Goal: Information Seeking & Learning: Learn about a topic

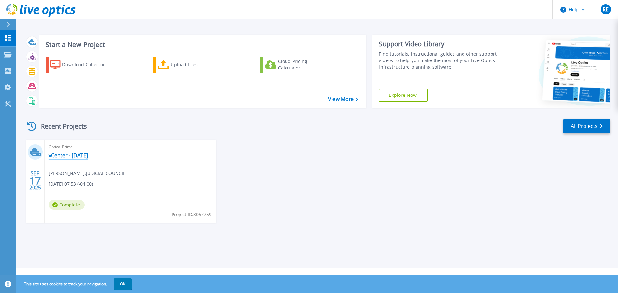
click at [69, 155] on link "vCenter - [DATE]" at bounding box center [68, 155] width 39 height 6
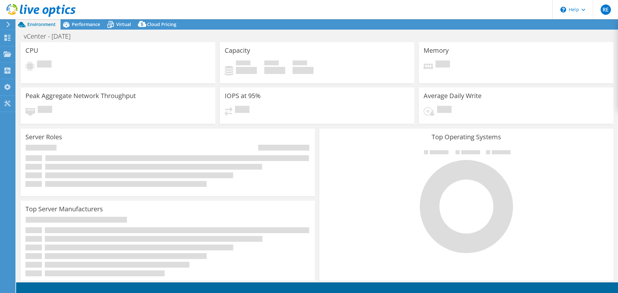
select select "USEast"
select select "USD"
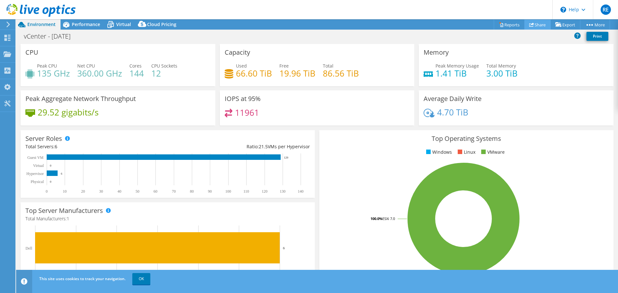
click at [536, 27] on link "Share" at bounding box center [537, 25] width 26 height 10
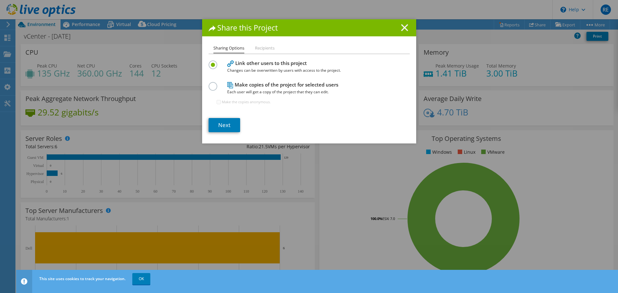
click at [402, 28] on line at bounding box center [404, 27] width 6 height 6
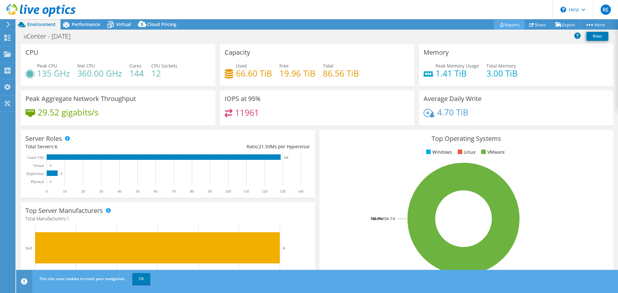
click at [502, 23] on link "Reports" at bounding box center [509, 25] width 31 height 10
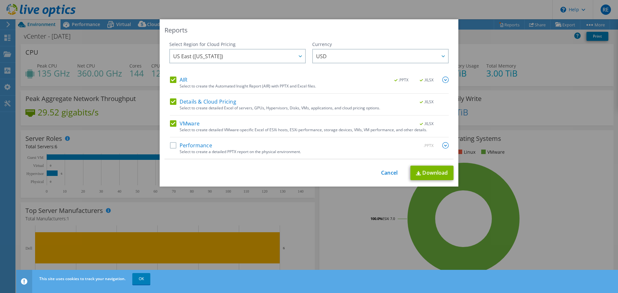
click at [170, 145] on label "Performance" at bounding box center [191, 145] width 42 height 6
click at [0, 0] on input "Performance" at bounding box center [0, 0] width 0 height 0
click at [441, 171] on link "Download" at bounding box center [431, 173] width 43 height 14
click at [385, 174] on link "Cancel" at bounding box center [389, 173] width 16 height 6
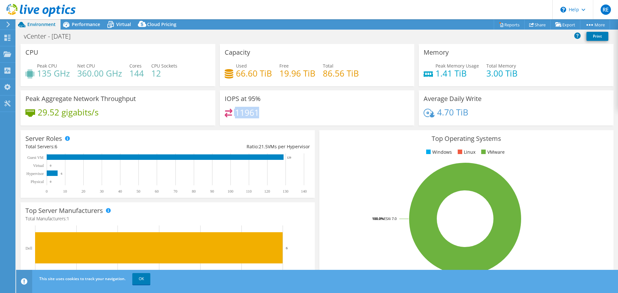
drag, startPoint x: 274, startPoint y: 109, endPoint x: 223, endPoint y: 114, distance: 51.7
click at [225, 114] on div "11961" at bounding box center [317, 116] width 185 height 14
click at [79, 25] on span "Performance" at bounding box center [86, 24] width 28 height 6
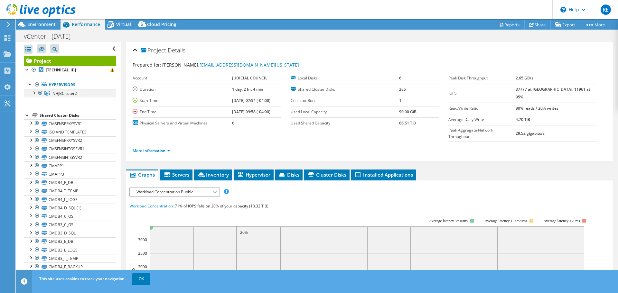
click at [34, 92] on div at bounding box center [34, 92] width 6 height 6
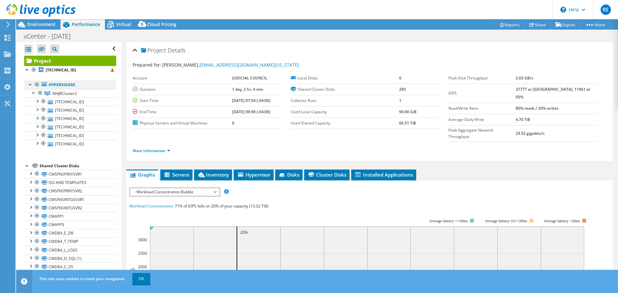
click at [31, 83] on div at bounding box center [30, 84] width 6 height 6
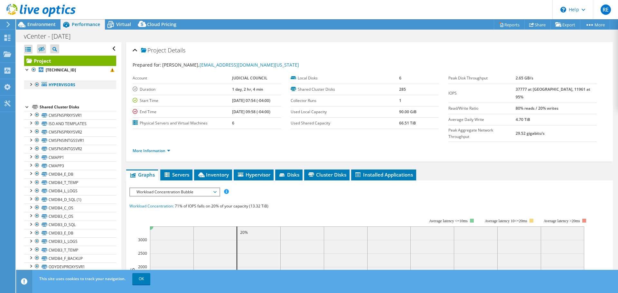
click at [31, 86] on div at bounding box center [30, 84] width 6 height 6
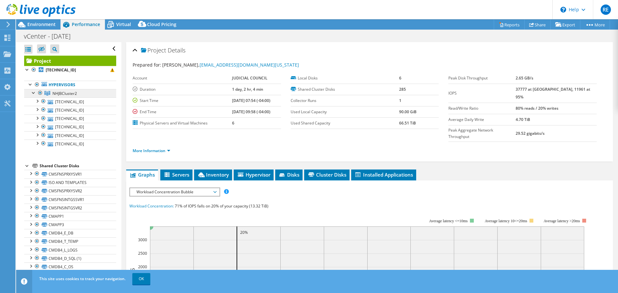
click at [57, 94] on span "NHJBCluster2" at bounding box center [64, 93] width 24 height 5
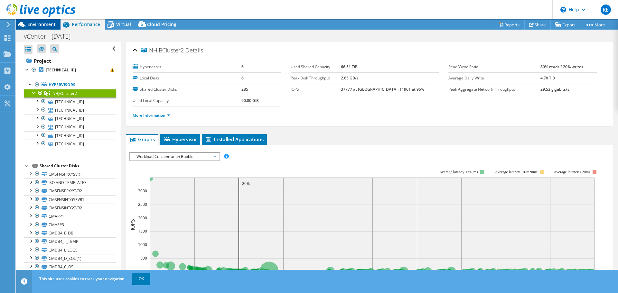
click at [43, 22] on span "Environment" at bounding box center [41, 24] width 28 height 6
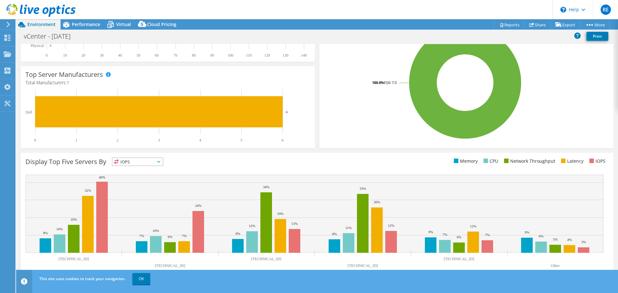
scroll to position [136, 0]
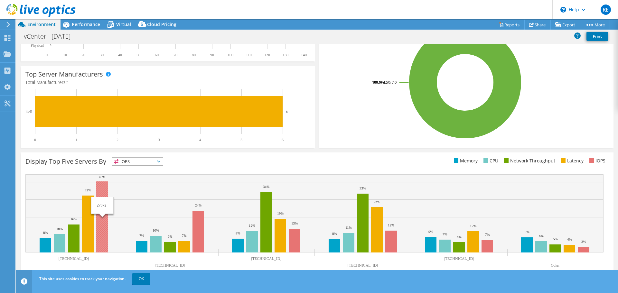
click at [98, 221] on rect at bounding box center [102, 216] width 12 height 71
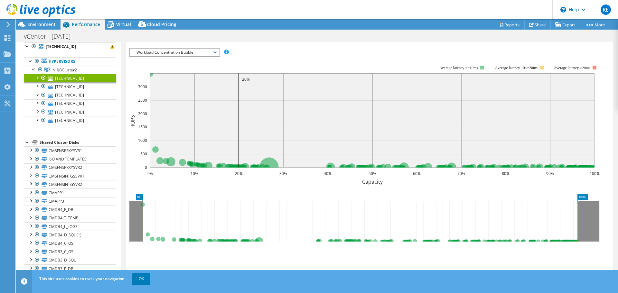
scroll to position [437, 0]
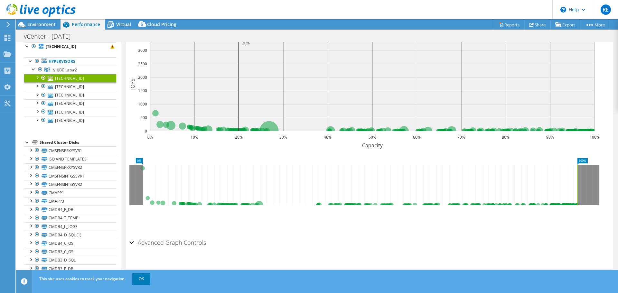
click at [135, 243] on h2 "Advanced Graph Controls" at bounding box center [167, 242] width 77 height 13
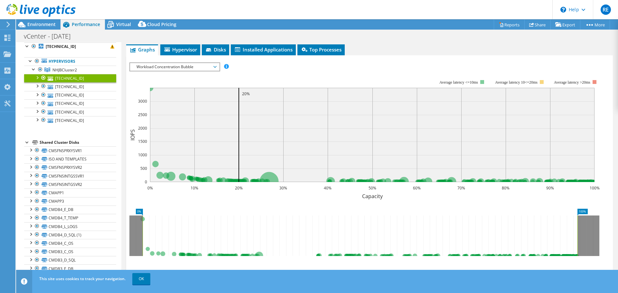
scroll to position [366, 0]
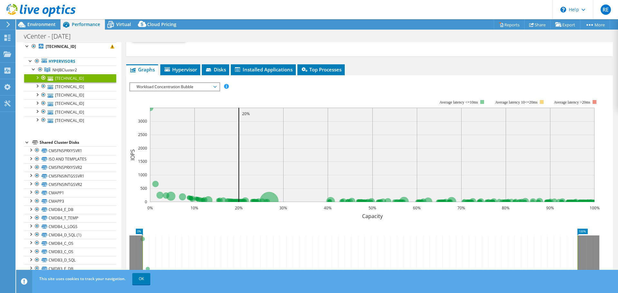
click at [213, 85] on span "Workload Concentration Bubble" at bounding box center [174, 87] width 83 height 8
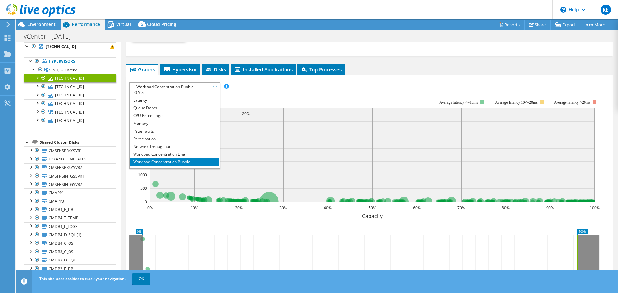
scroll to position [23, 0]
click at [177, 161] on li "All" at bounding box center [174, 164] width 89 height 8
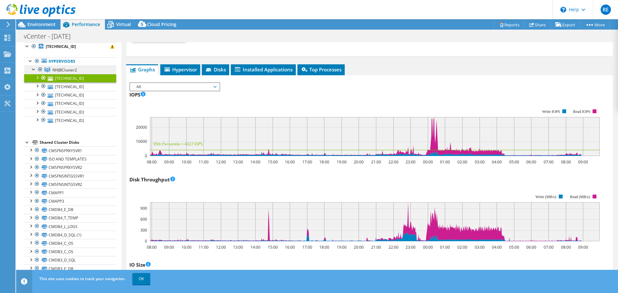
click at [50, 68] on icon at bounding box center [47, 70] width 6 height 5
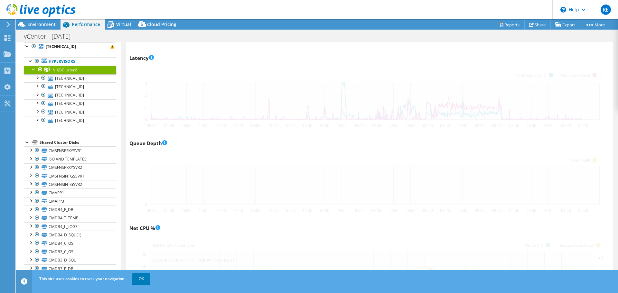
scroll to position [353, 0]
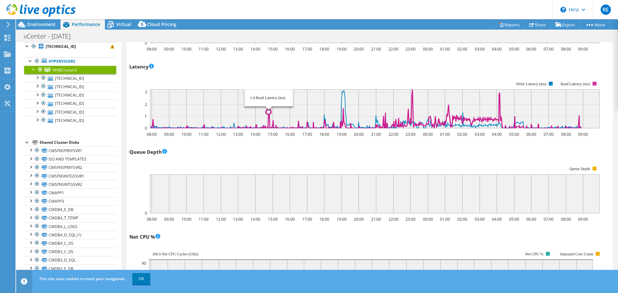
click at [269, 118] on icon at bounding box center [365, 108] width 432 height 39
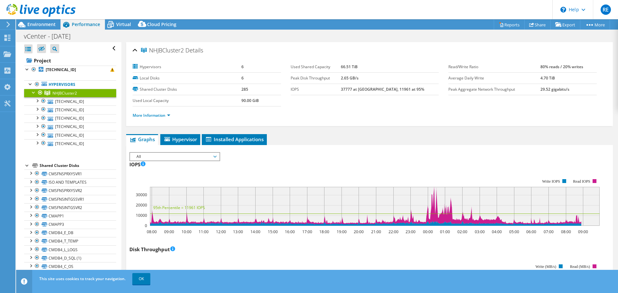
scroll to position [0, 0]
click at [56, 69] on b "[TECHNICAL_ID]" at bounding box center [61, 69] width 30 height 5
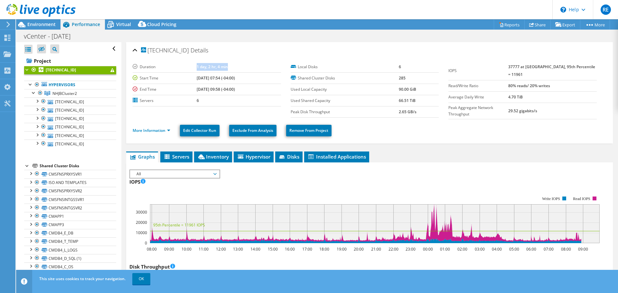
drag, startPoint x: 229, startPoint y: 69, endPoint x: 188, endPoint y: 66, distance: 40.9
click at [197, 66] on td "1 day, 2 hr, 4 min" at bounding box center [239, 66] width 84 height 11
click at [80, 93] on link "NHJBCluster2" at bounding box center [70, 93] width 92 height 8
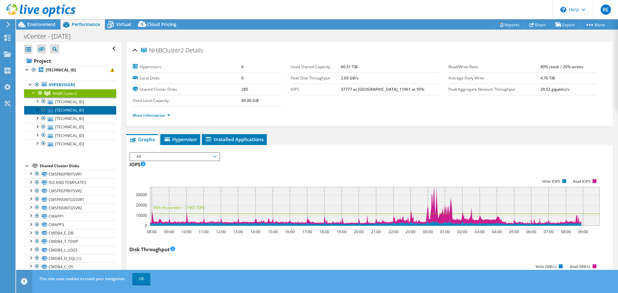
click at [65, 108] on link "[TECHNICAL_ID]" at bounding box center [70, 110] width 92 height 8
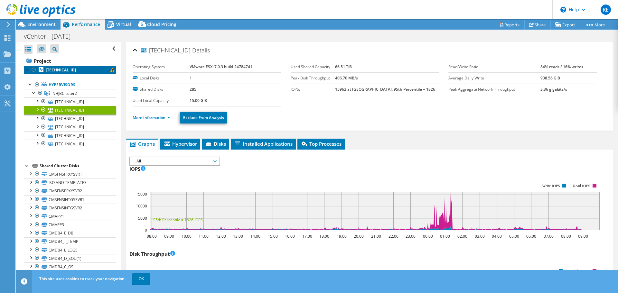
click at [63, 72] on link "[TECHNICAL_ID]" at bounding box center [70, 70] width 92 height 8
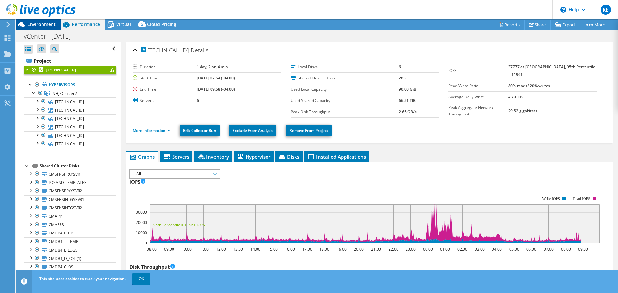
click at [45, 27] on span "Environment" at bounding box center [41, 24] width 28 height 6
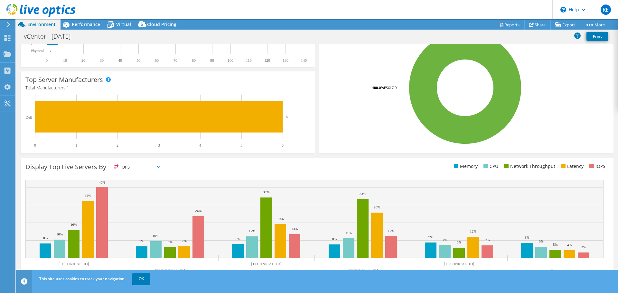
scroll to position [136, 0]
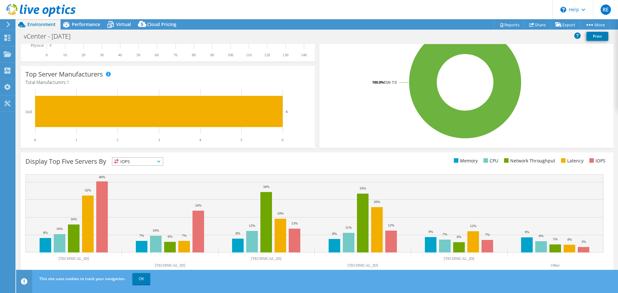
click at [160, 159] on span "IOPS" at bounding box center [137, 162] width 51 height 8
click at [143, 197] on li "Network Throughput" at bounding box center [137, 196] width 51 height 9
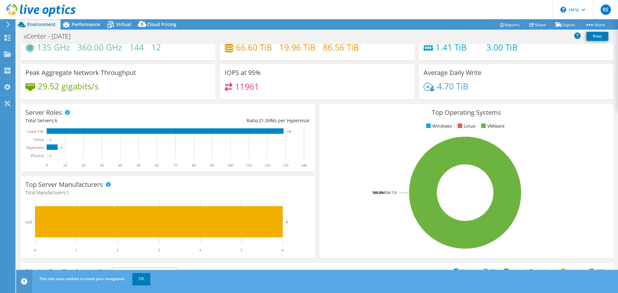
scroll to position [0, 0]
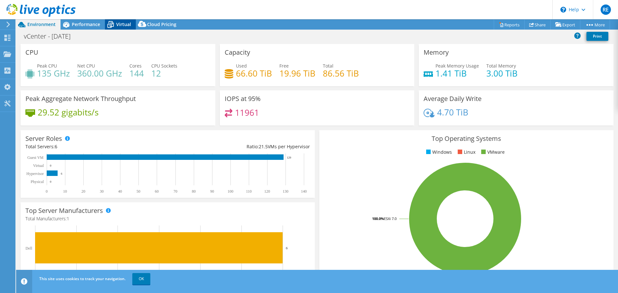
click at [126, 24] on span "Virtual" at bounding box center [123, 24] width 15 height 6
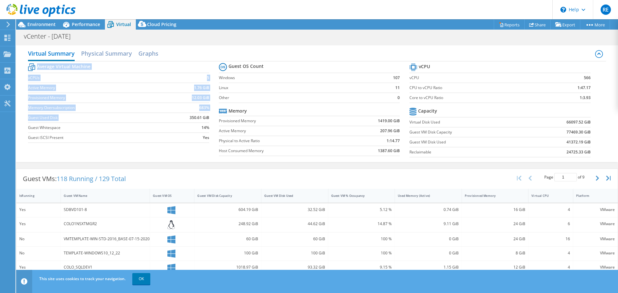
drag, startPoint x: 212, startPoint y: 117, endPoint x: 177, endPoint y: 115, distance: 35.4
click at [177, 115] on section "Average Virtual Machine vCPUs 5 Active Memory 1.76 GiB Provisioned Memory 12.03…" at bounding box center [123, 104] width 190 height 84
click at [176, 115] on td "350.61 GiB" at bounding box center [187, 118] width 43 height 10
drag, startPoint x: 208, startPoint y: 105, endPoint x: 190, endPoint y: 105, distance: 18.0
click at [191, 105] on section "Average Virtual Machine vCPUs 5 Active Memory 1.76 GiB Provisioned Memory 12.03…" at bounding box center [123, 104] width 190 height 84
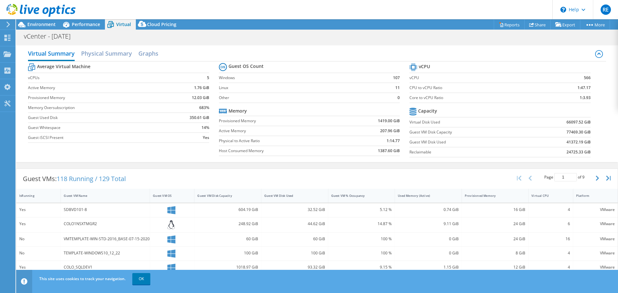
click at [190, 105] on td "683%" at bounding box center [187, 108] width 43 height 10
click at [101, 52] on h2 "Physical Summary" at bounding box center [106, 54] width 51 height 14
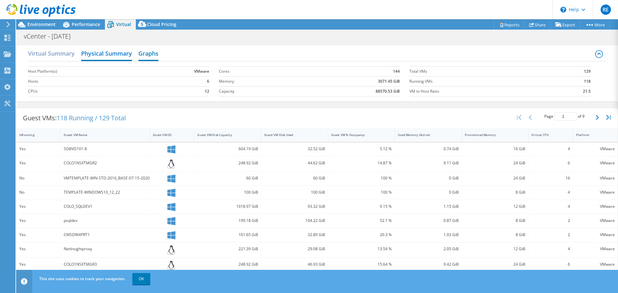
click at [143, 53] on h2 "Graphs" at bounding box center [148, 54] width 20 height 14
